Goal: Task Accomplishment & Management: Complete application form

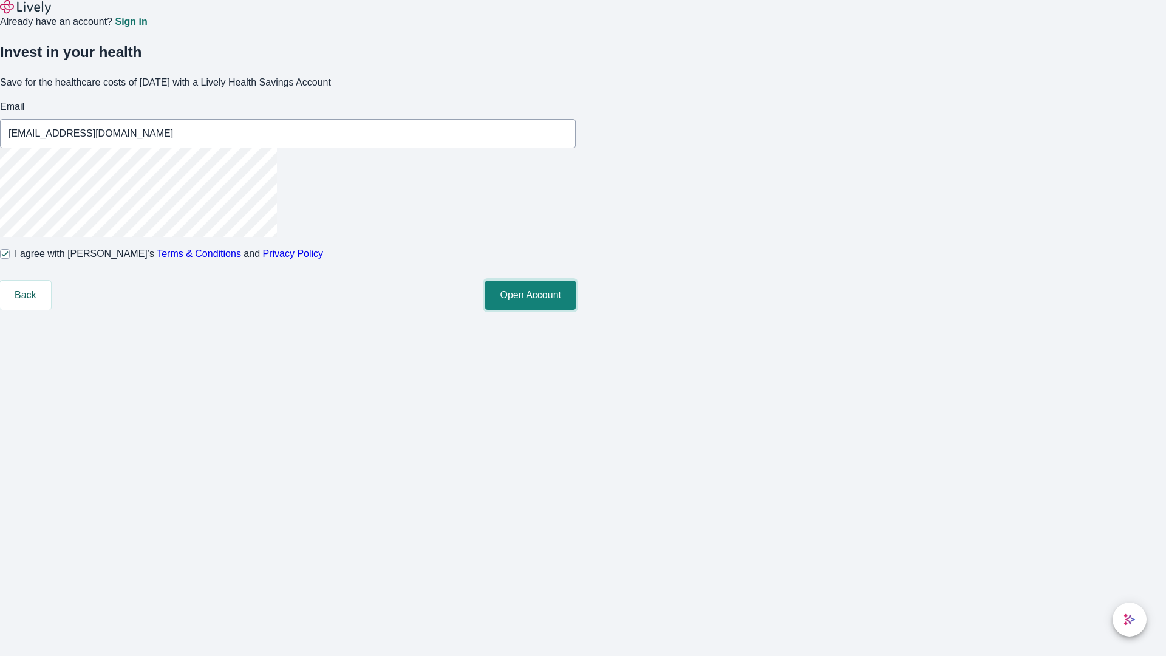
click at [576, 310] on button "Open Account" at bounding box center [530, 295] width 91 height 29
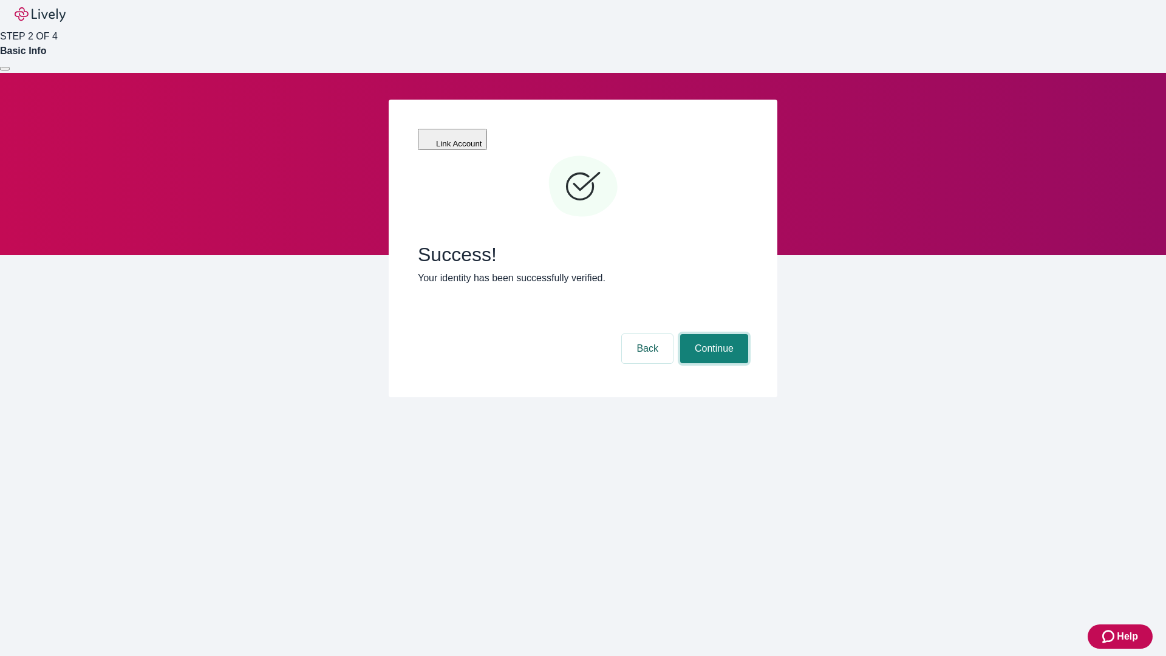
click at [713, 334] on button "Continue" at bounding box center [714, 348] width 68 height 29
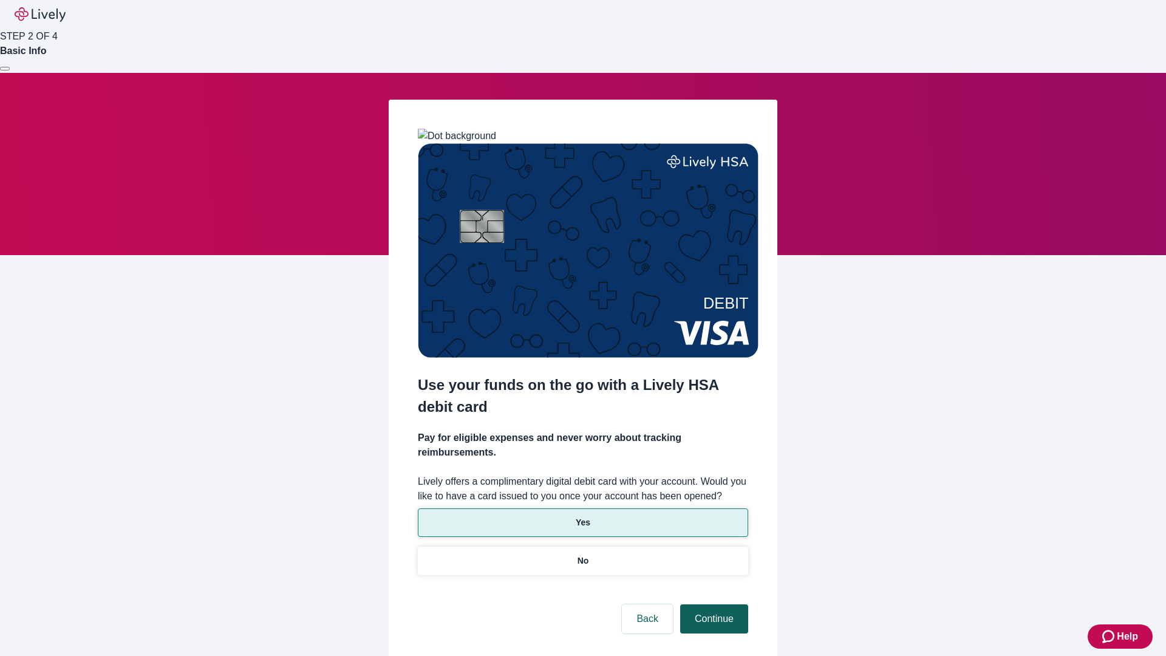
click at [583, 516] on p "Yes" at bounding box center [583, 522] width 15 height 13
click at [713, 604] on button "Continue" at bounding box center [714, 618] width 68 height 29
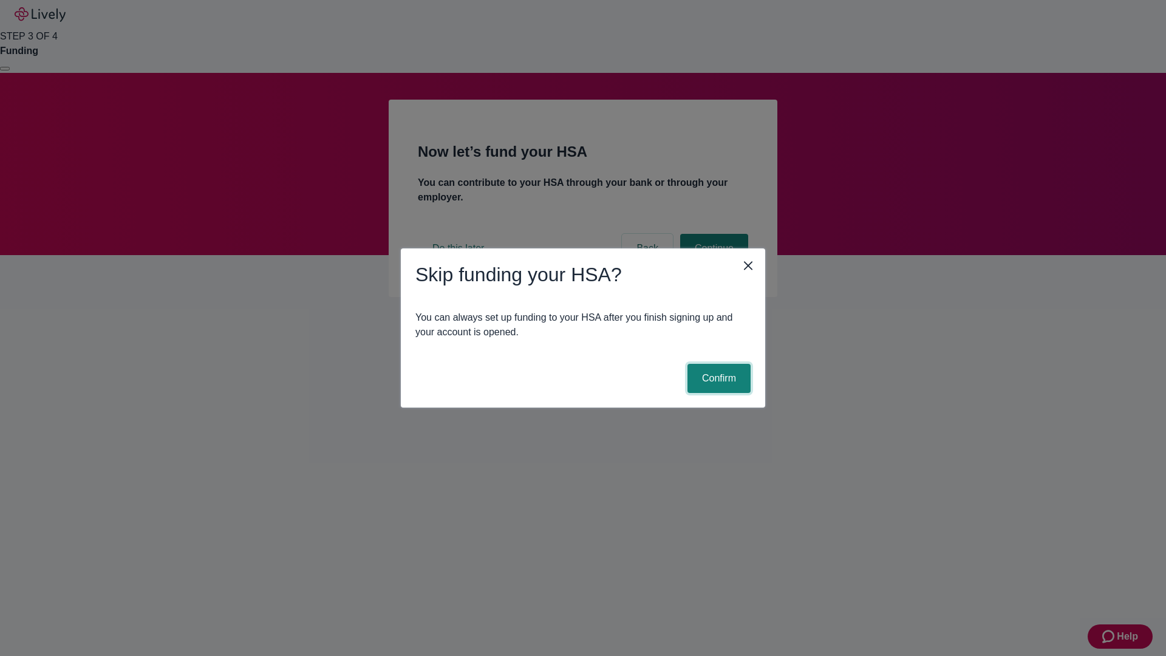
click at [717, 378] on button "Confirm" at bounding box center [719, 378] width 63 height 29
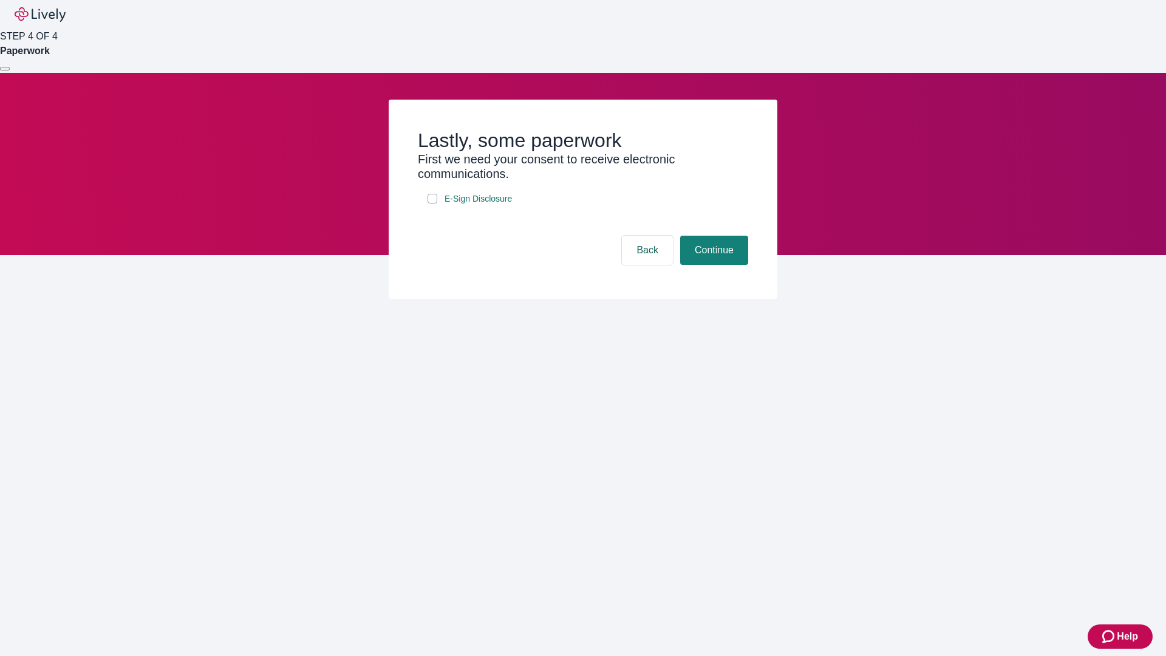
click at [433, 204] on input "E-Sign Disclosure" at bounding box center [433, 199] width 10 height 10
checkbox input "true"
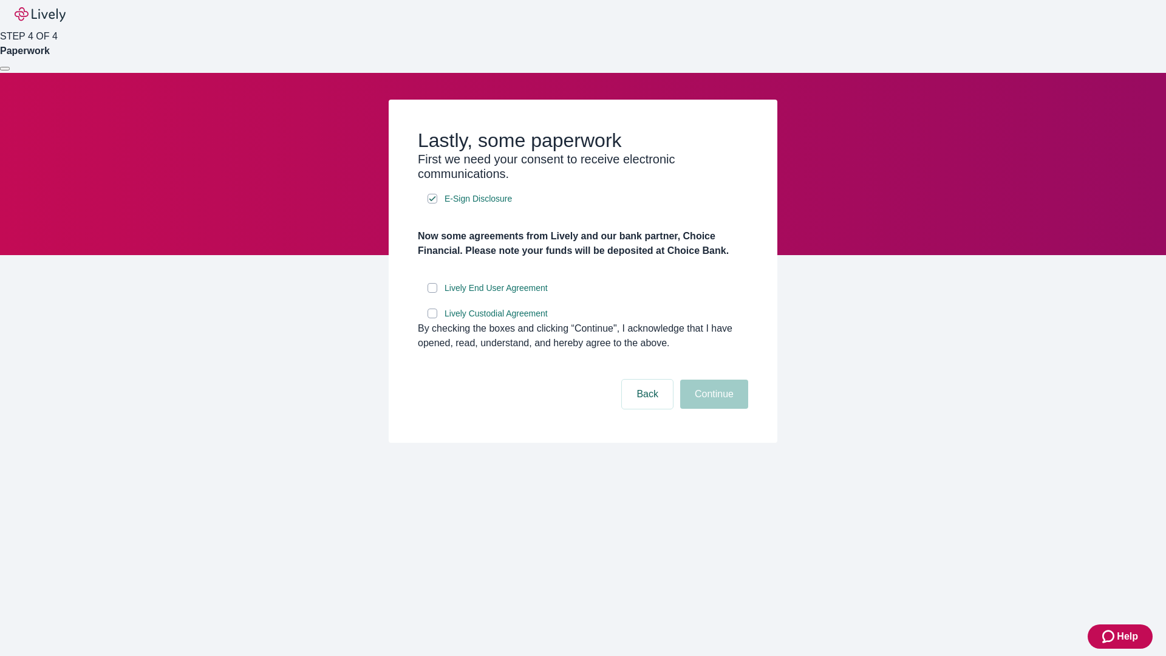
click at [433, 293] on input "Lively End User Agreement" at bounding box center [433, 288] width 10 height 10
checkbox input "true"
click at [433, 318] on input "Lively Custodial Agreement" at bounding box center [433, 314] width 10 height 10
checkbox input "true"
click at [713, 409] on button "Continue" at bounding box center [714, 394] width 68 height 29
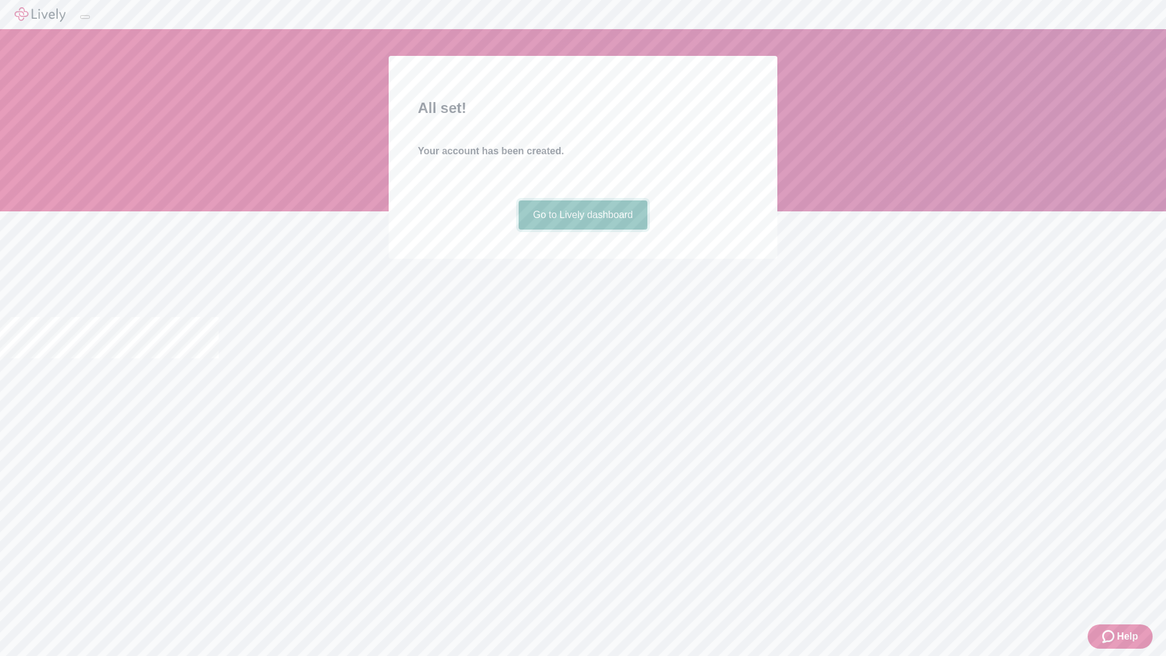
click at [583, 230] on link "Go to Lively dashboard" at bounding box center [583, 214] width 129 height 29
